Goal: Navigation & Orientation: Find specific page/section

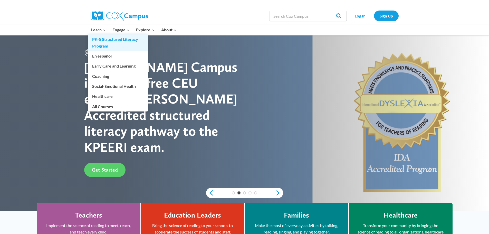
click at [114, 37] on link "PK-5 Structured Literacy Program" at bounding box center [118, 42] width 60 height 16
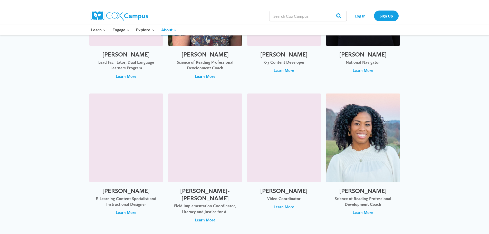
scroll to position [488, 0]
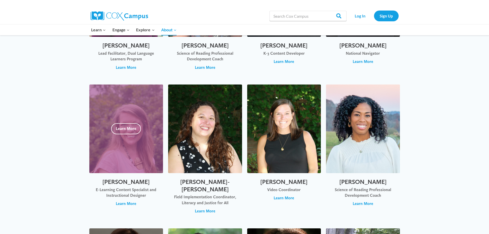
click at [127, 201] on span "Learn More" at bounding box center [126, 204] width 21 height 6
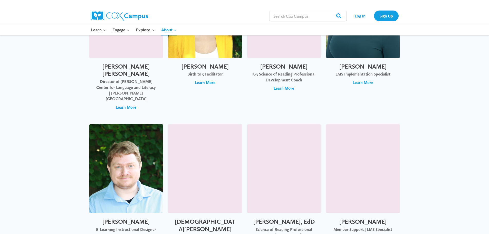
scroll to position [890, 0]
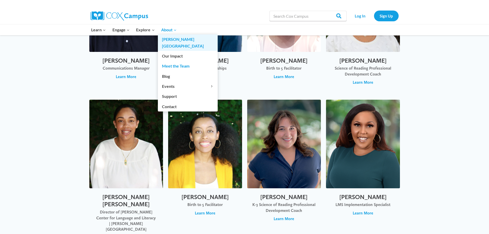
click at [172, 39] on link "[PERSON_NAME][GEOGRAPHIC_DATA]" at bounding box center [188, 42] width 60 height 16
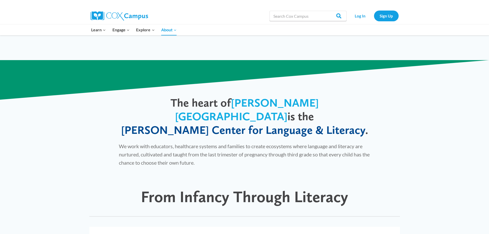
scroll to position [103, 0]
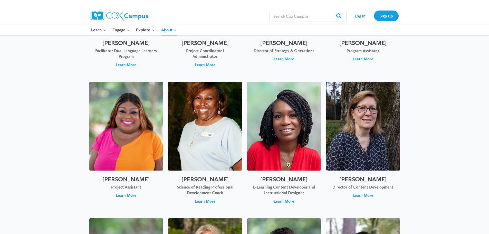
scroll to position [206, 0]
